Goal: Transaction & Acquisition: Purchase product/service

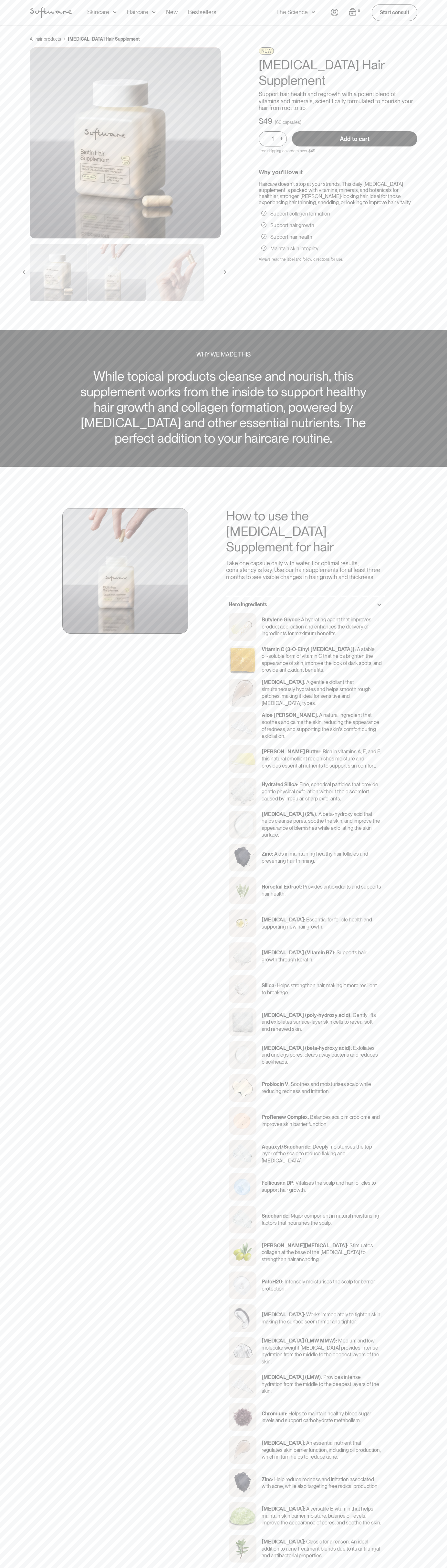
click at [354, 131] on input "Add to cart" at bounding box center [354, 139] width 125 height 15
click at [125, 9] on div "Acne Ageing Pigmentation Everyday care Hair Loss Learn Skincare Custom Formulas…" at bounding box center [152, 12] width 129 height 25
click at [2, 1568] on html "Acne Ageing Pigmentation Everyday care Hair Loss Learn Skincare Custom Formulas…" at bounding box center [224, 784] width 447 height 1568
